Goal: Entertainment & Leisure: Consume media (video, audio)

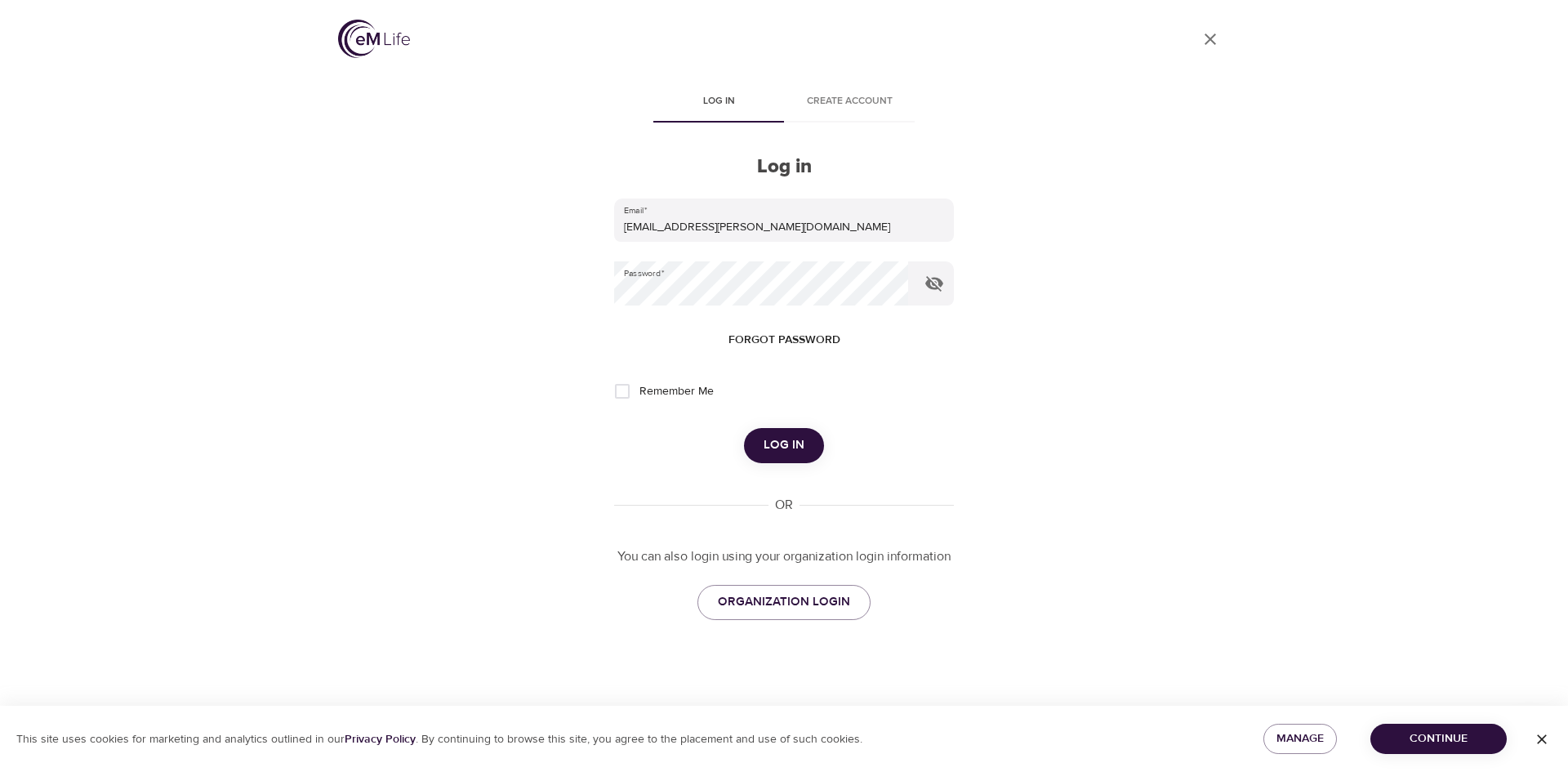
click at [785, 439] on span "Log in" at bounding box center [784, 445] width 41 height 21
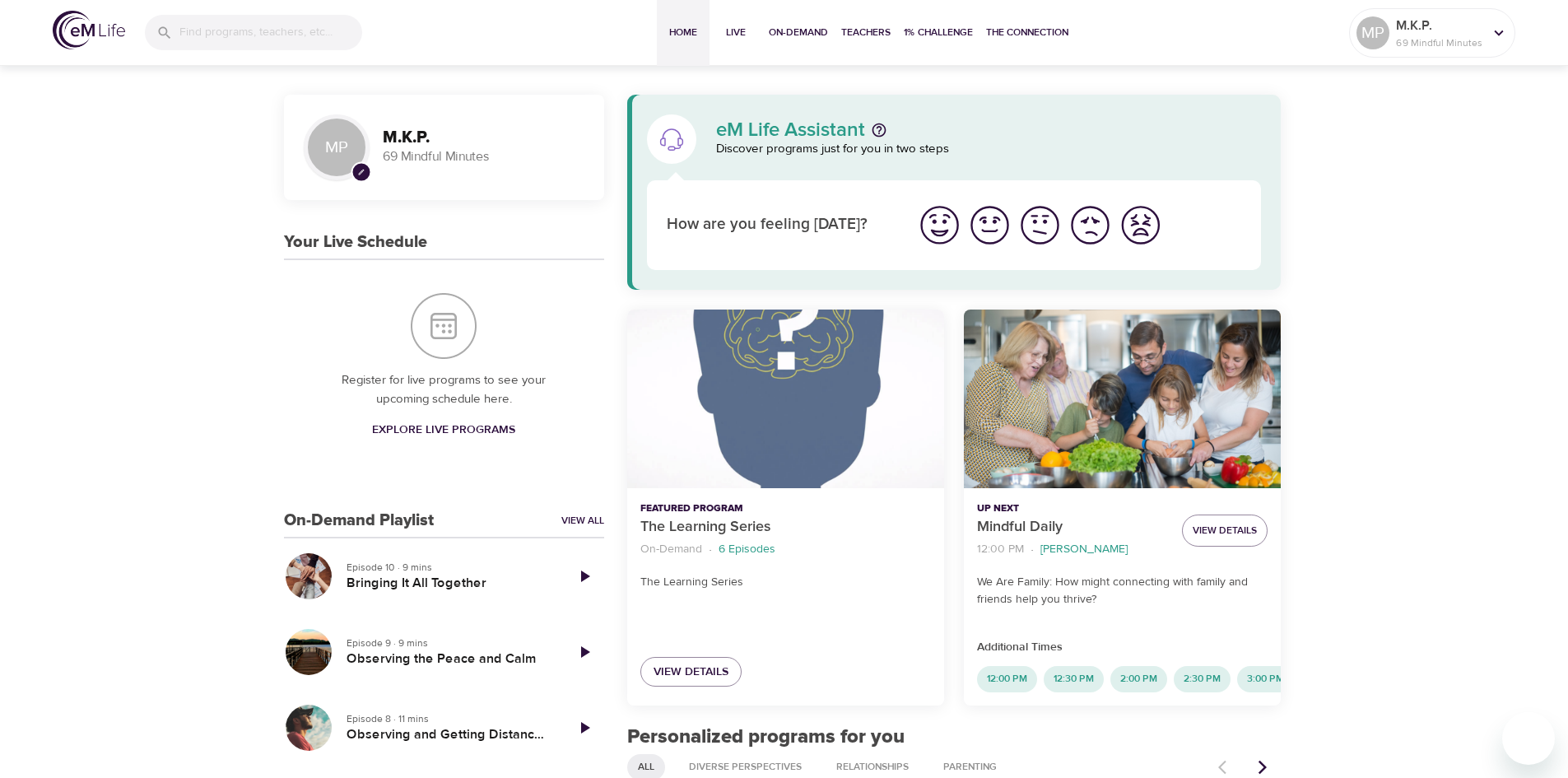
scroll to position [82, 0]
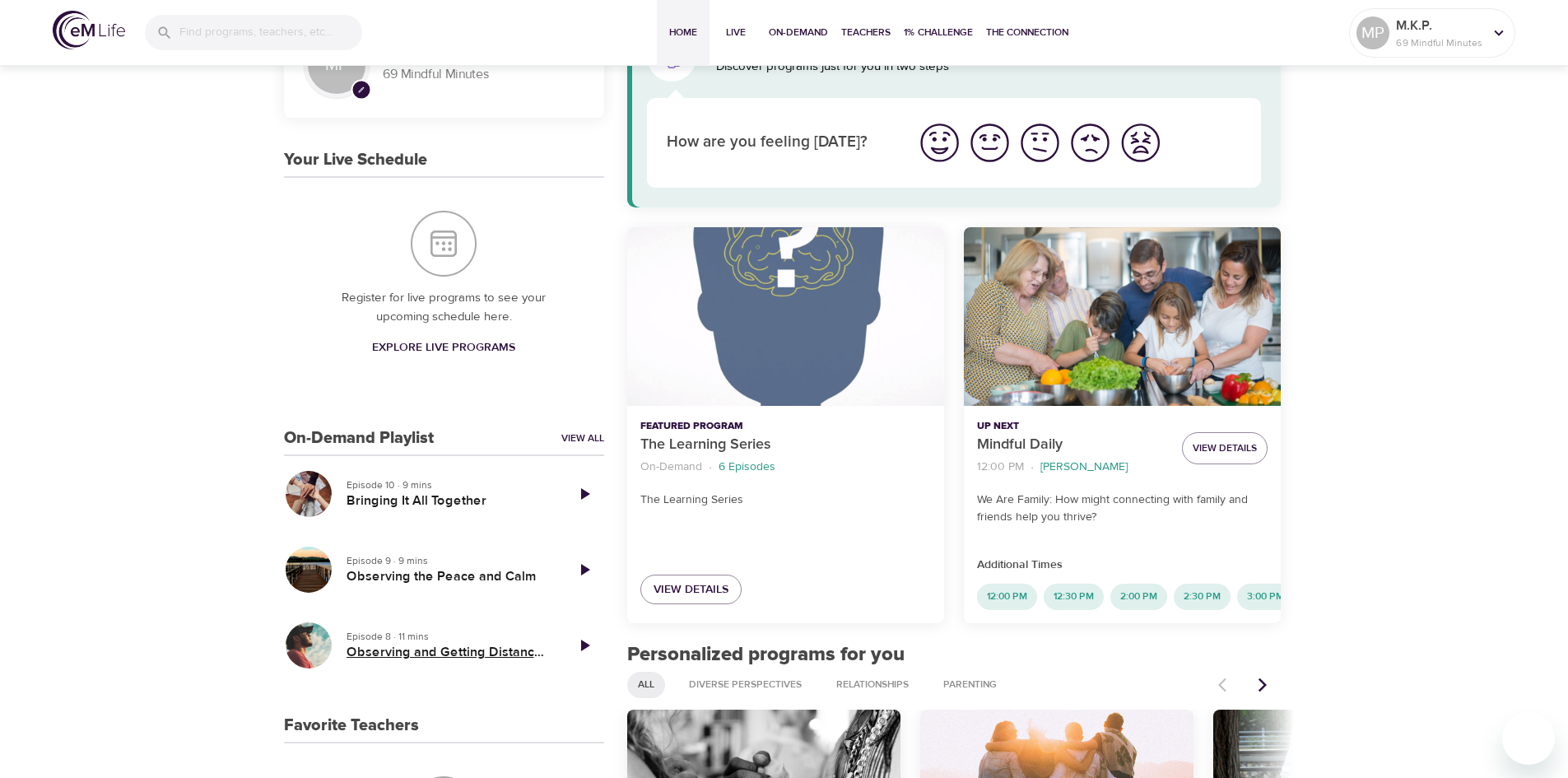
click at [439, 655] on h5 "Observing and Getting Distance From Anxiety" at bounding box center [449, 653] width 205 height 18
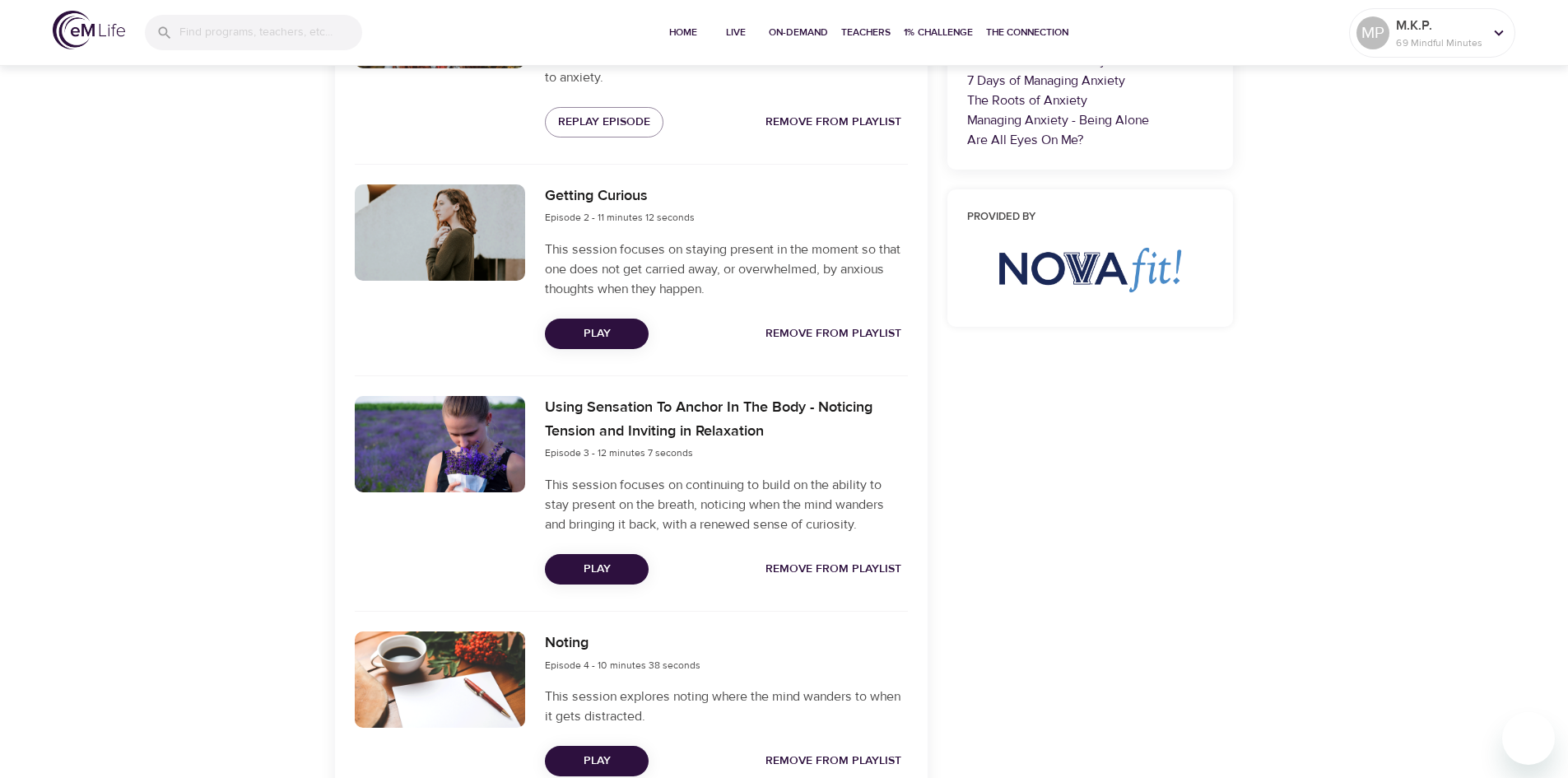
scroll to position [402, 0]
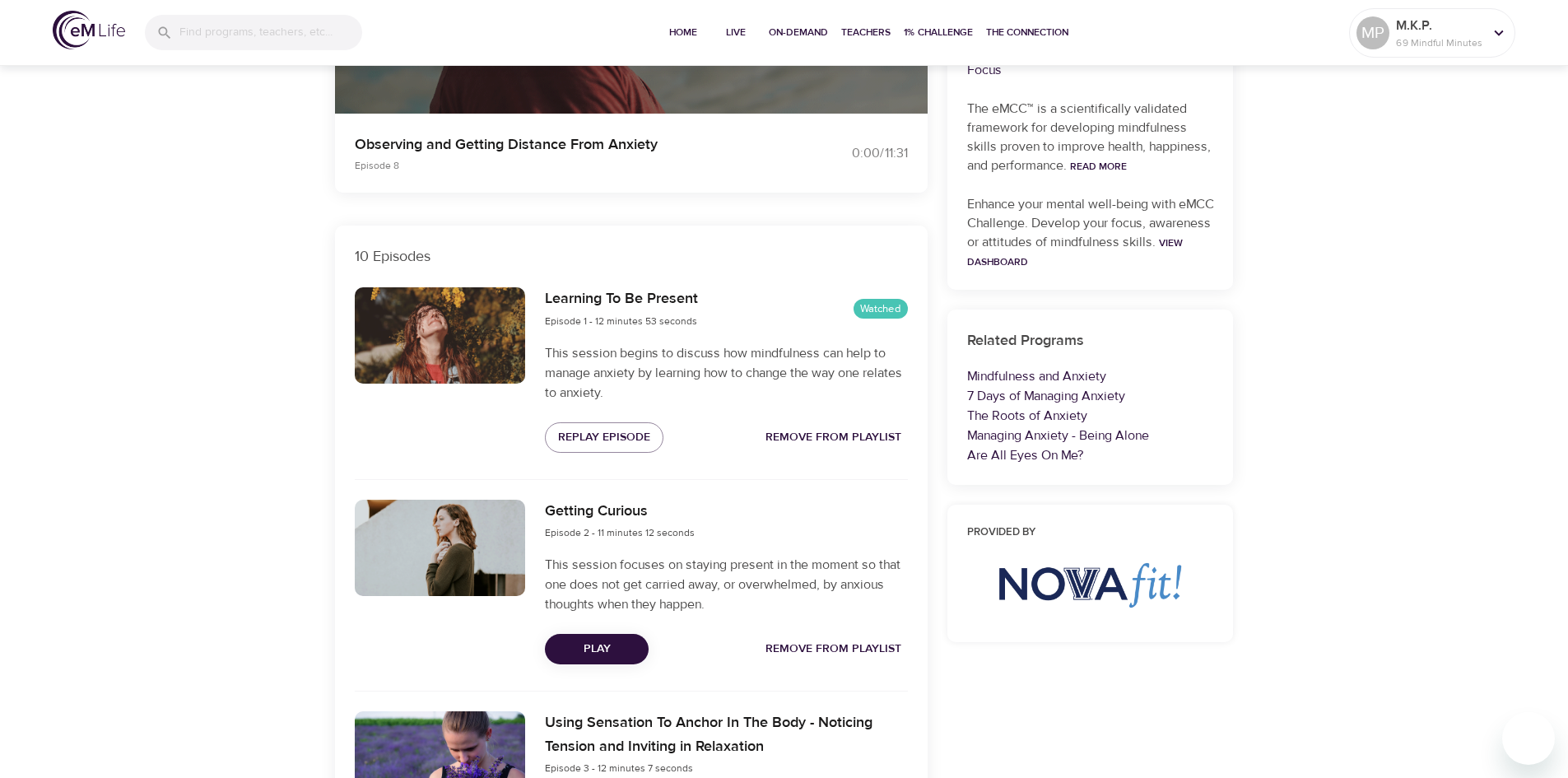
click at [578, 650] on span "Play" at bounding box center [596, 649] width 77 height 21
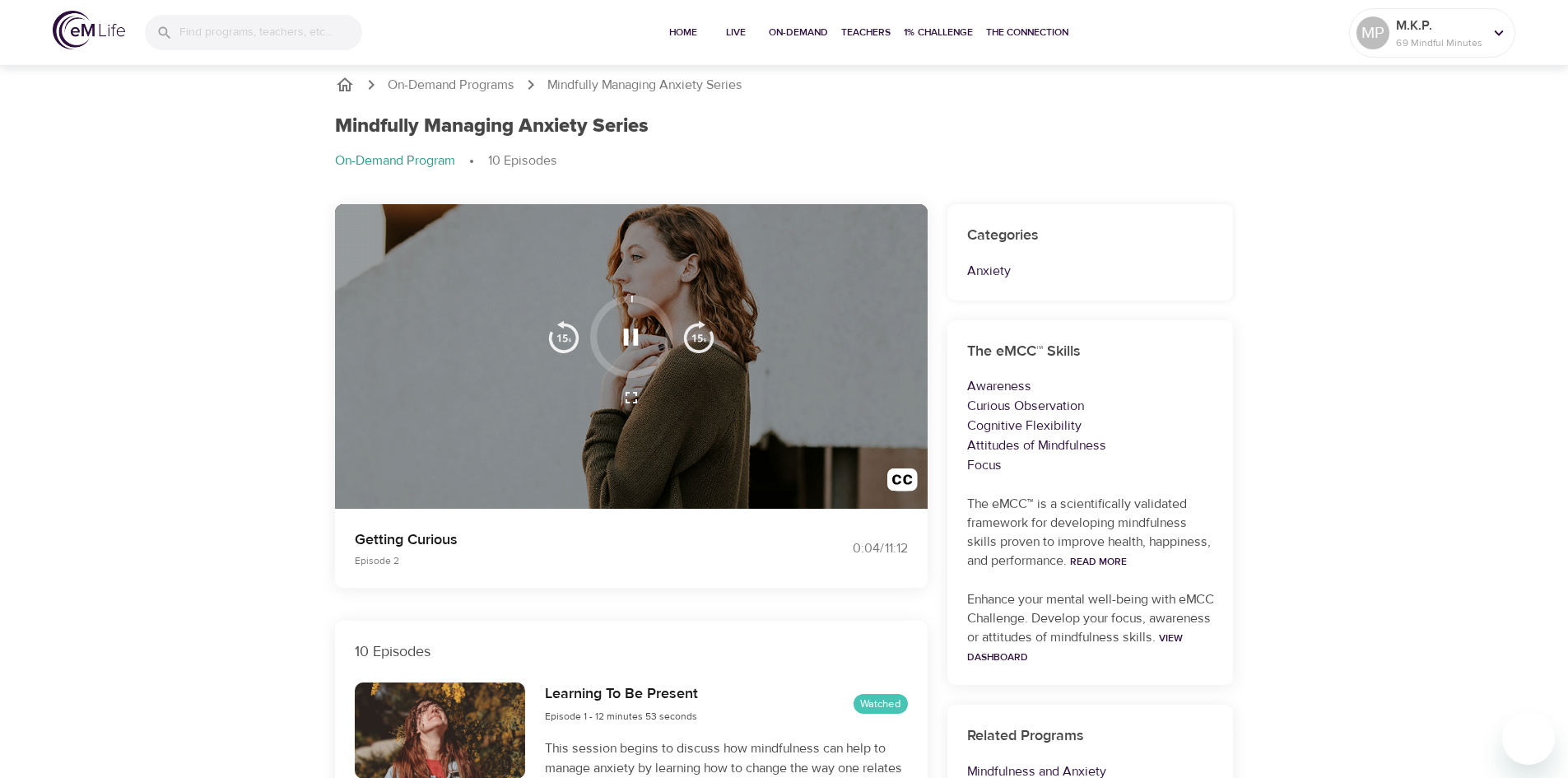
scroll to position [0, 0]
